Goal: Find specific page/section: Find specific page/section

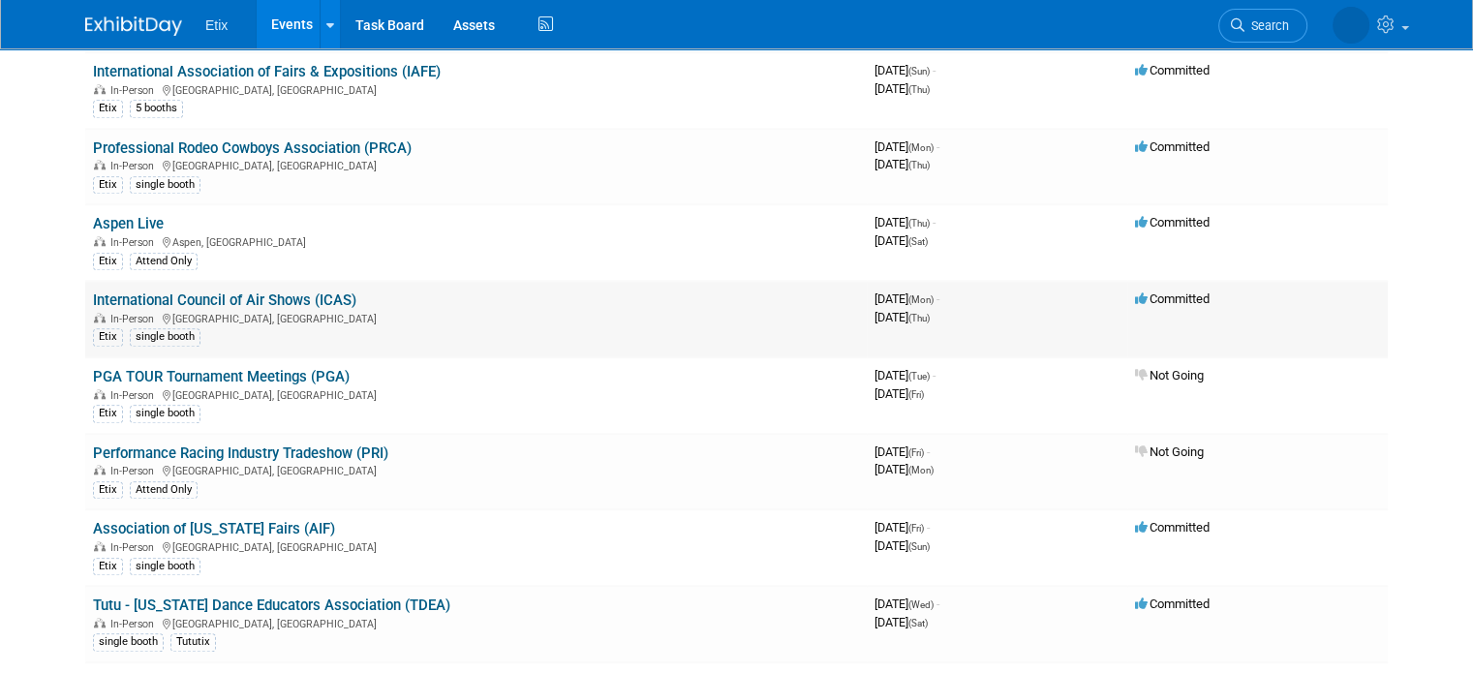
scroll to position [1744, 0]
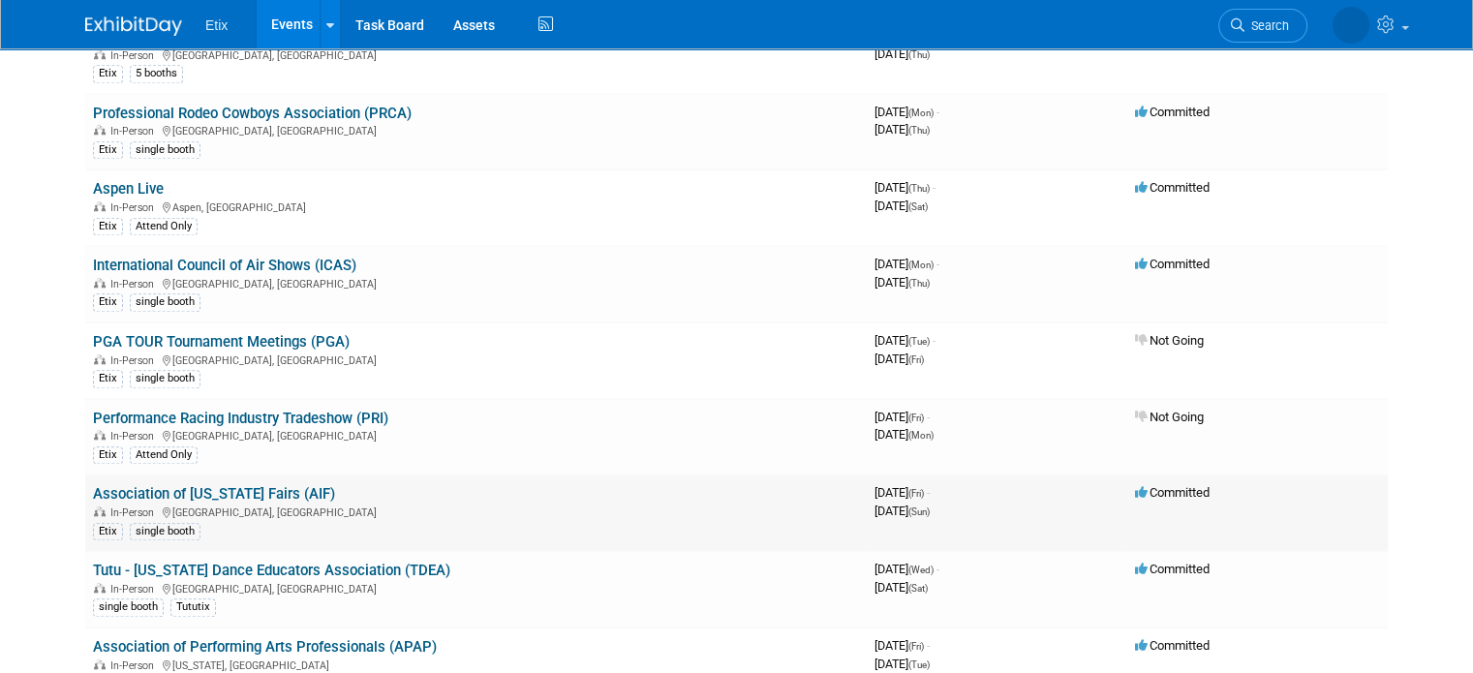
click at [220, 485] on link "Association of [US_STATE] Fairs (AIF)" at bounding box center [214, 493] width 242 height 17
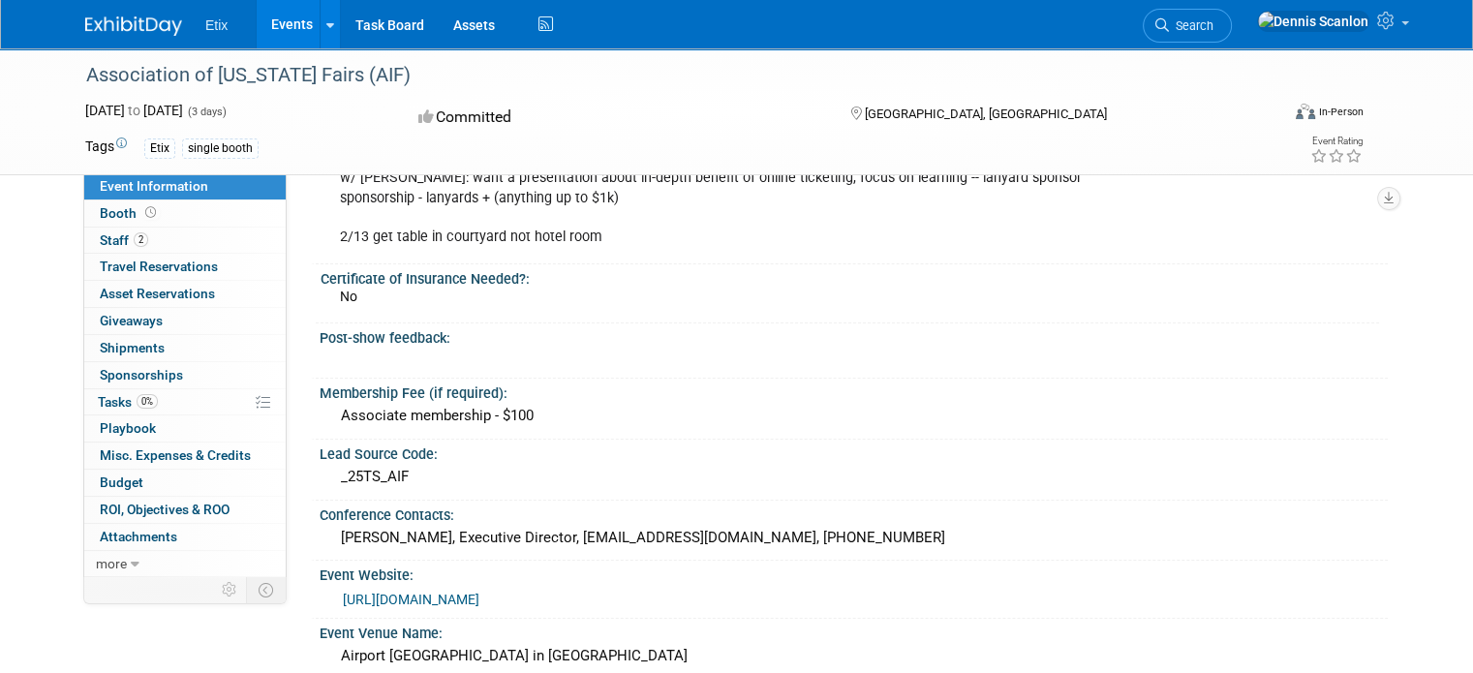
scroll to position [97, 0]
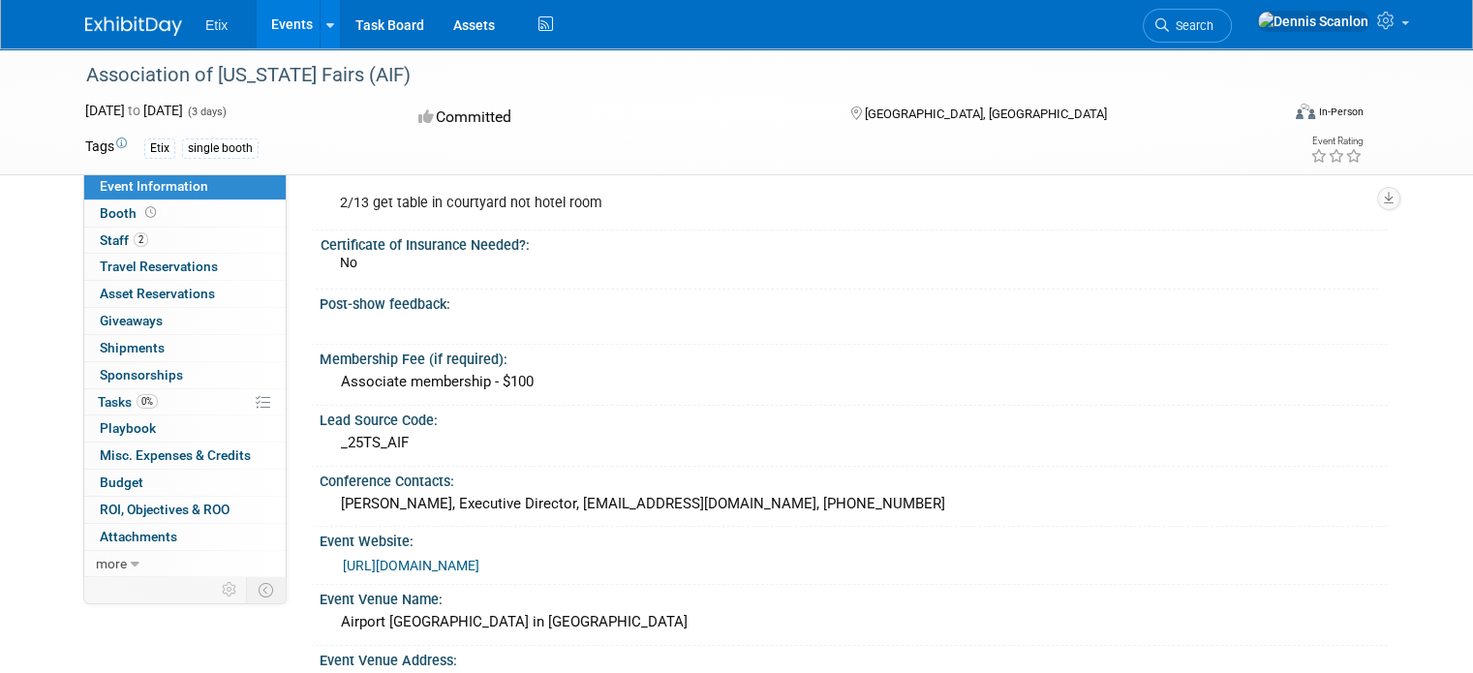
click at [461, 564] on link "[URL][DOMAIN_NAME]" at bounding box center [411, 566] width 137 height 16
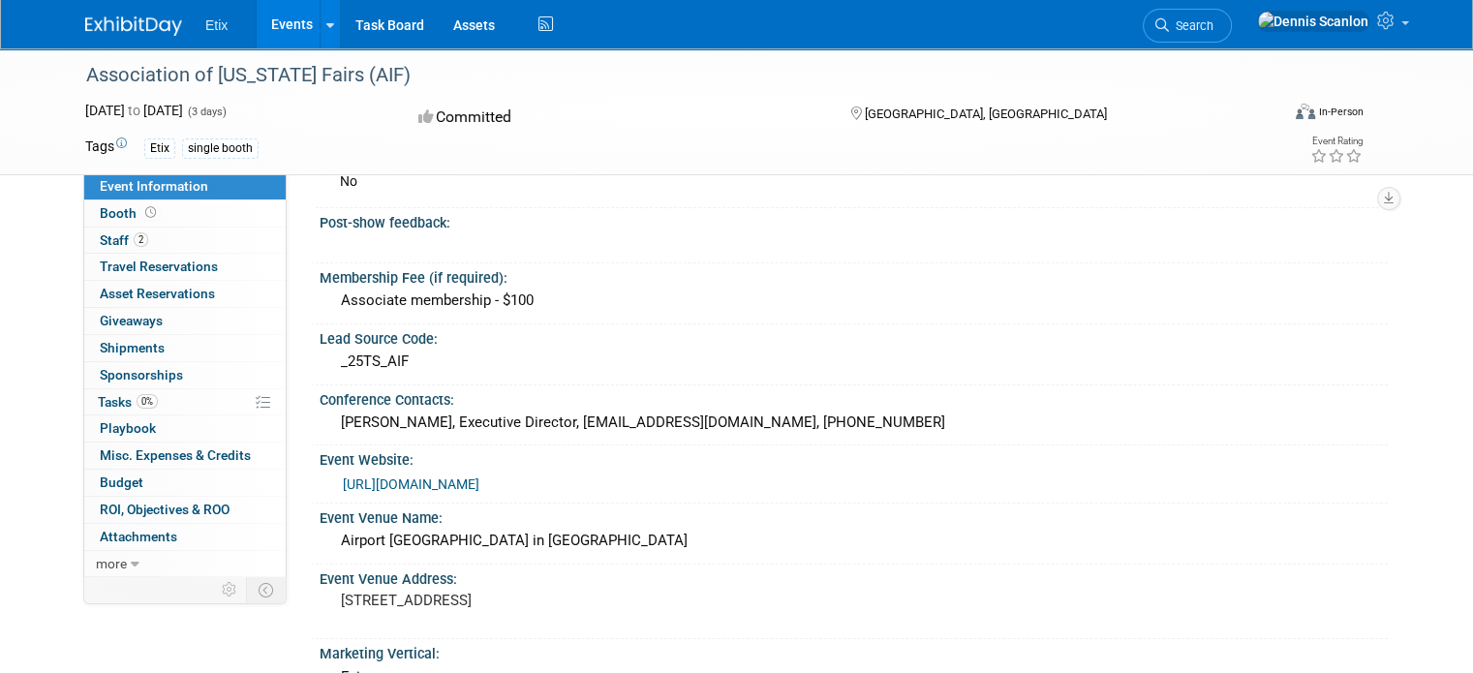
scroll to position [388, 0]
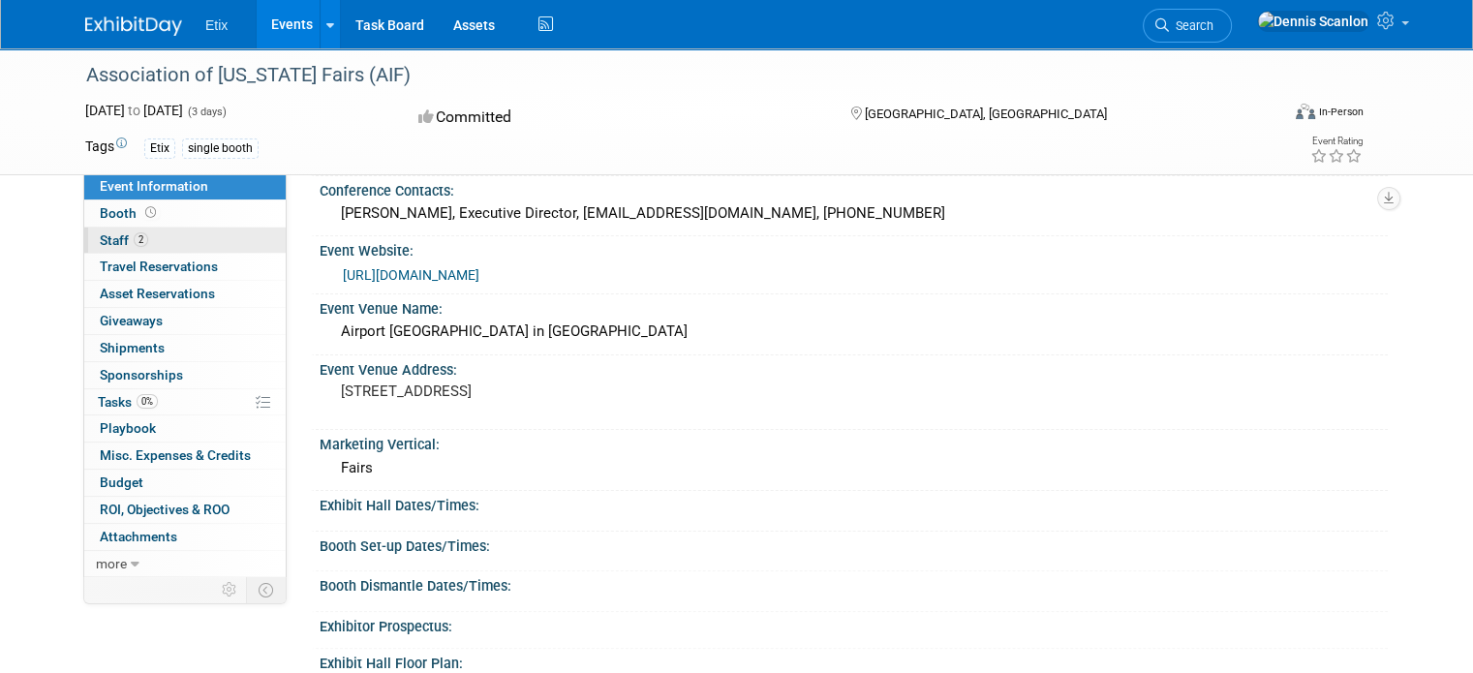
click at [103, 231] on link "2 Staff 2" at bounding box center [185, 241] width 202 height 26
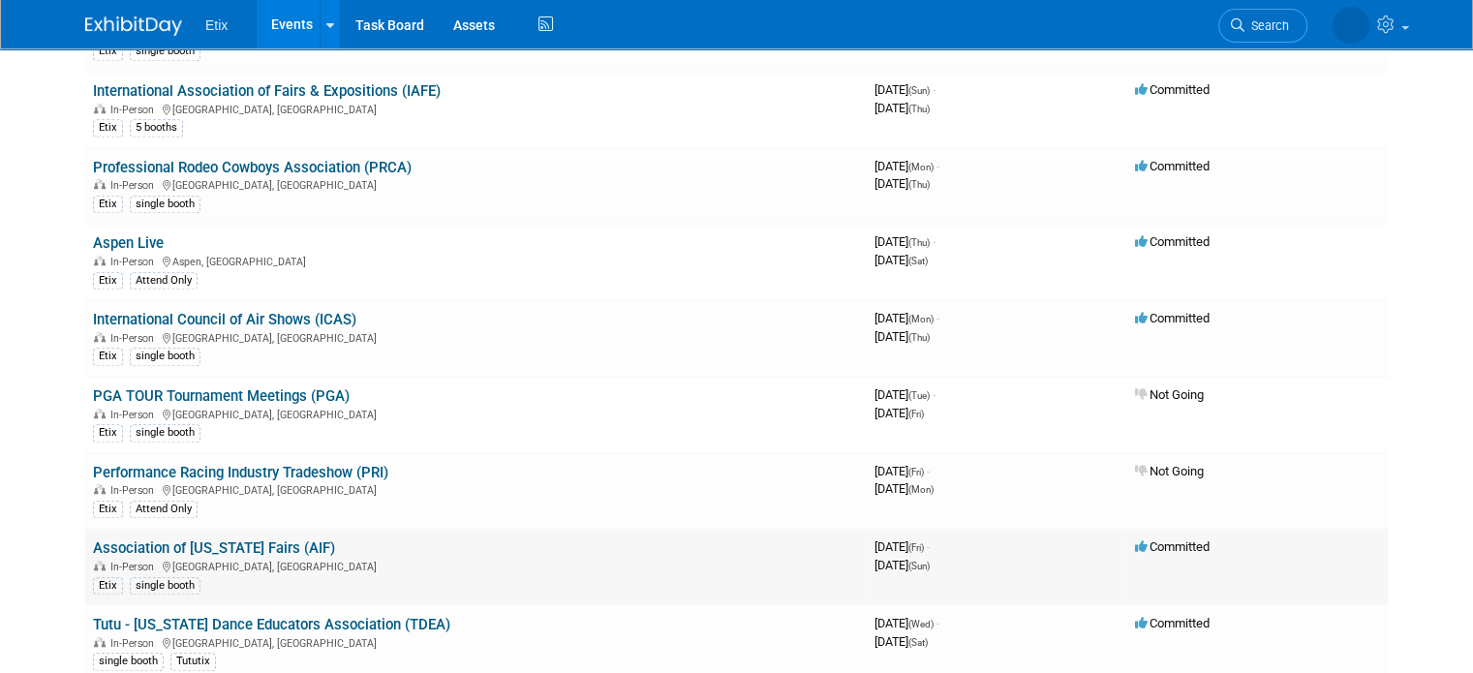
scroll to position [1647, 0]
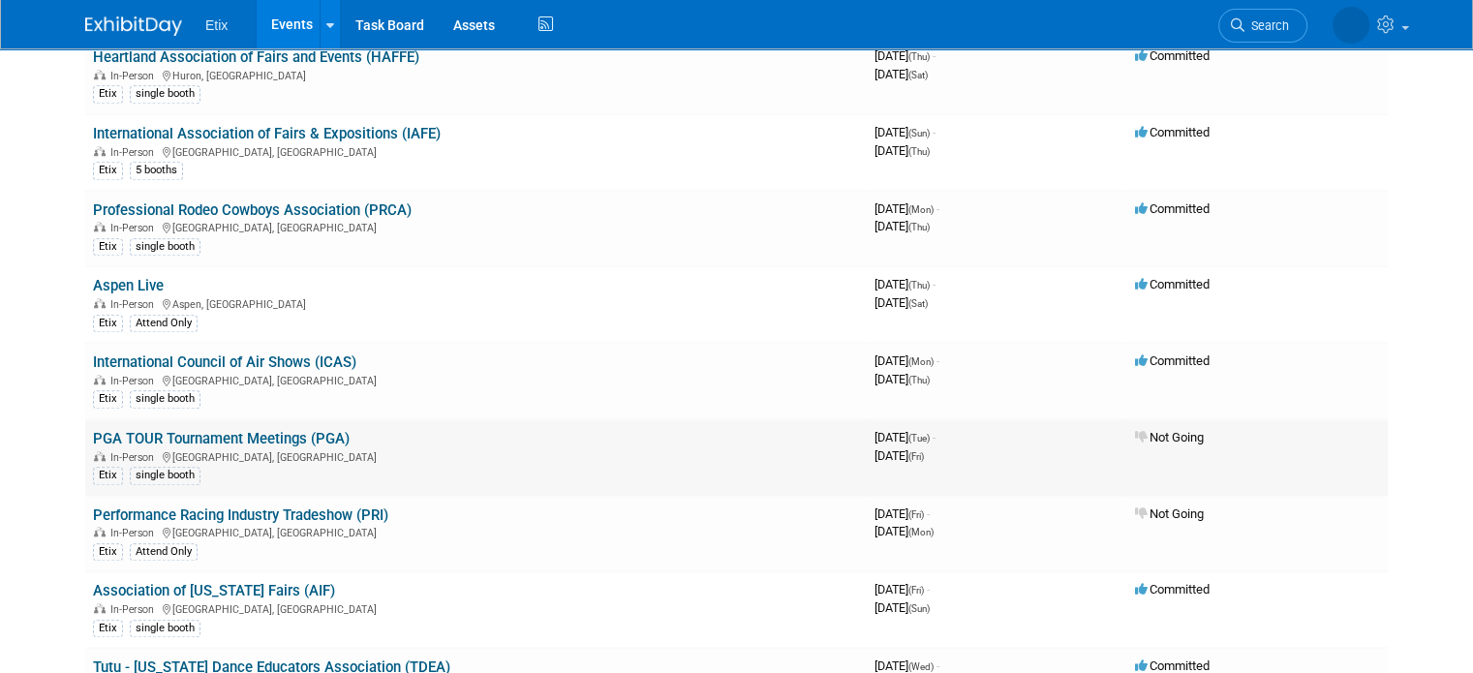
click at [252, 430] on link "PGA TOUR Tournament Meetings (PGA)" at bounding box center [221, 438] width 257 height 17
